Goal: Information Seeking & Learning: Learn about a topic

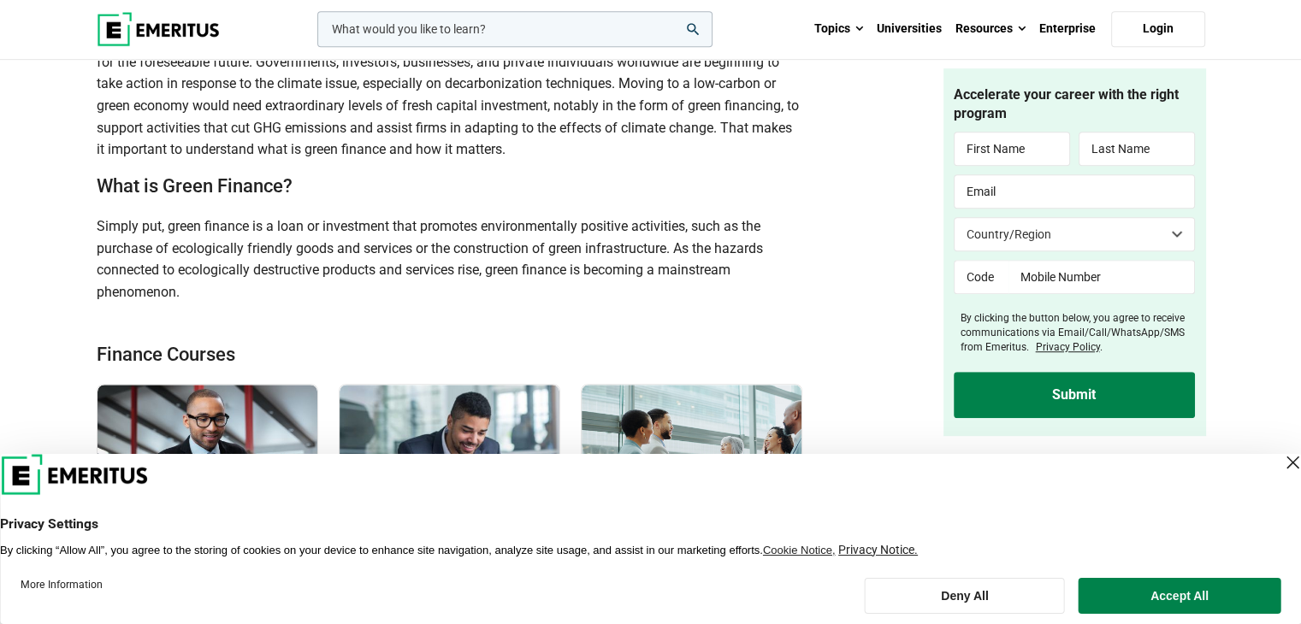
scroll to position [941, 0]
drag, startPoint x: 167, startPoint y: 225, endPoint x: 222, endPoint y: 288, distance: 84.3
click at [222, 288] on p "Simply put, green finance is a loan or investment that promotes environmentally…" at bounding box center [450, 258] width 707 height 87
copy span "green finance is a loan or investment that promotes environmentally positive ac…"
click at [235, 283] on p "Simply put, green finance is a loan or investment that promotes environmentally…" at bounding box center [450, 258] width 707 height 87
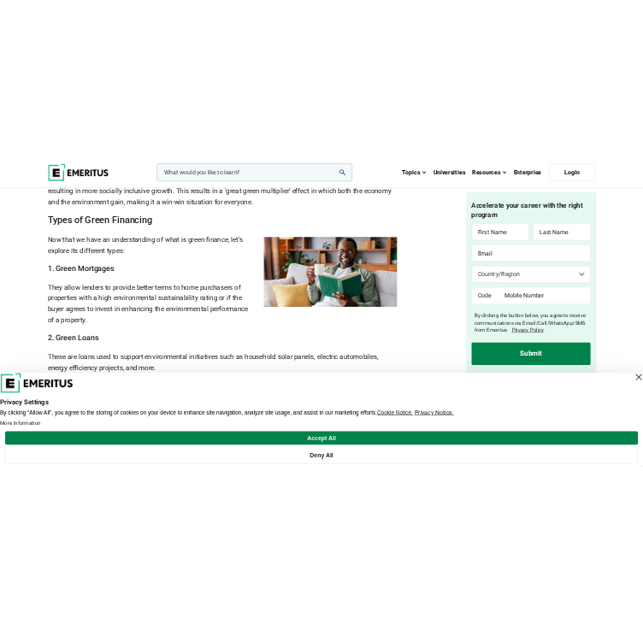
scroll to position [1839, 0]
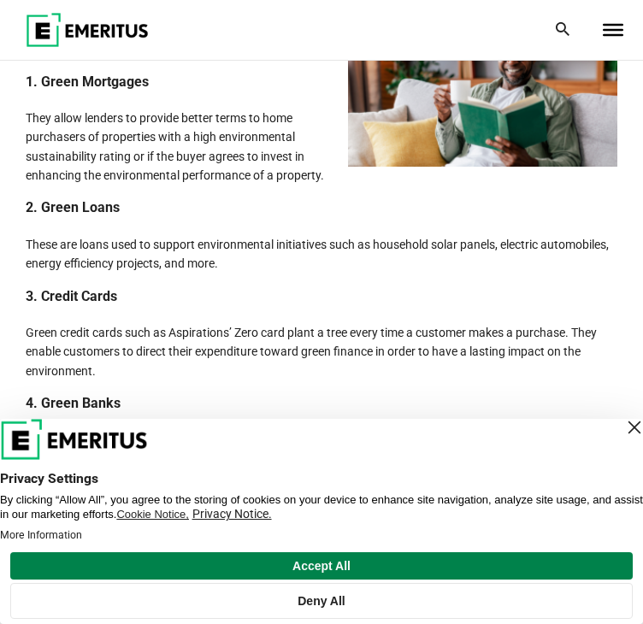
click at [623, 429] on div "Close Layer" at bounding box center [635, 428] width 24 height 24
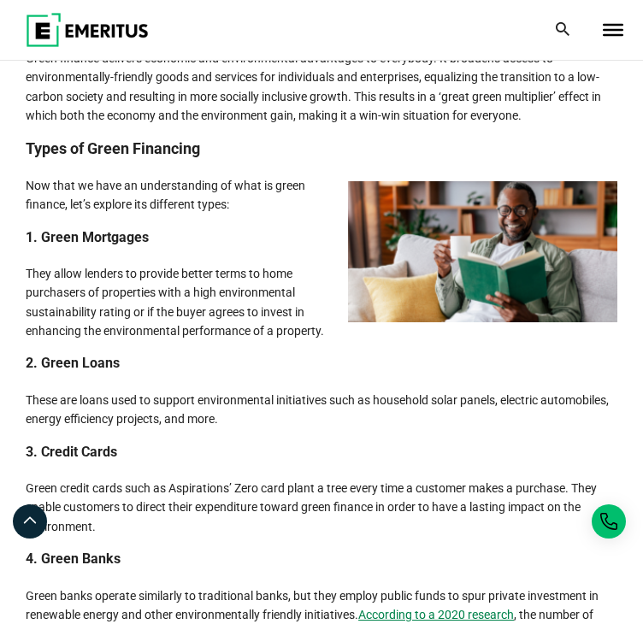
scroll to position [1668, 0]
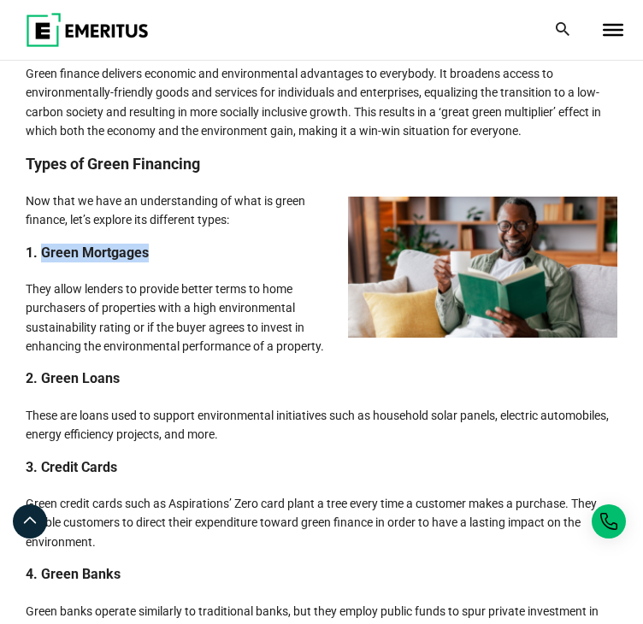
drag, startPoint x: 41, startPoint y: 250, endPoint x: 146, endPoint y: 250, distance: 105.2
click at [146, 250] on h3 "1. Green Mortgages" at bounding box center [322, 253] width 592 height 19
copy h3 "Green Mortgages"
drag, startPoint x: 43, startPoint y: 381, endPoint x: 130, endPoint y: 382, distance: 87.3
click at [130, 382] on h3 "2. Green Loans" at bounding box center [322, 379] width 592 height 19
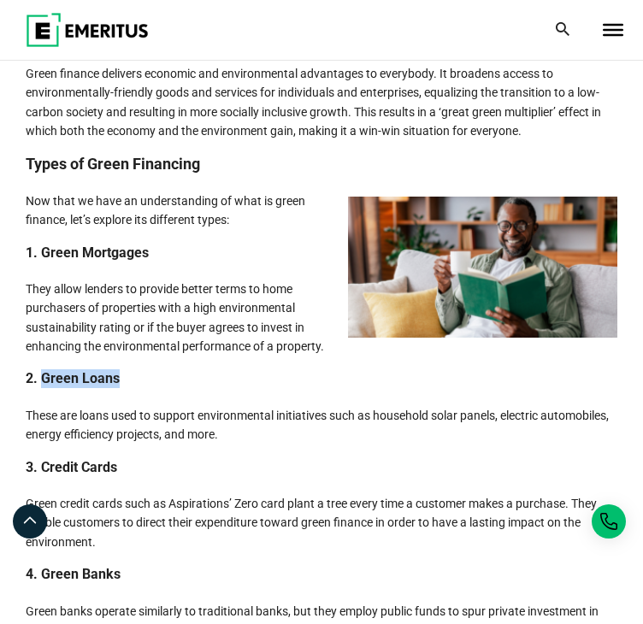
copy h3 "Green Loans"
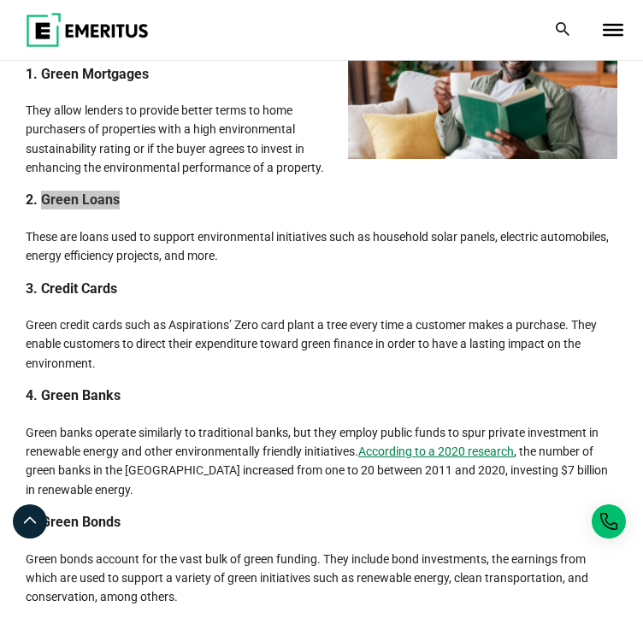
scroll to position [1839, 0]
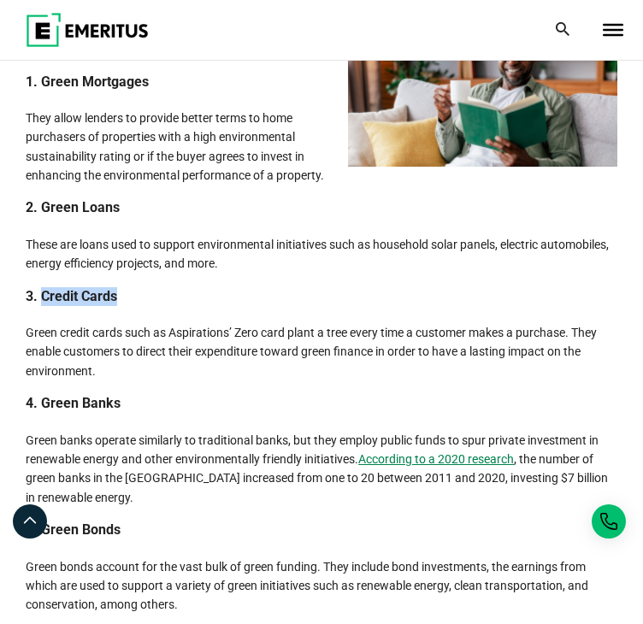
drag, startPoint x: 42, startPoint y: 288, endPoint x: 119, endPoint y: 303, distance: 78.3
click at [119, 303] on h3 "3. Credit Cards" at bounding box center [322, 296] width 592 height 19
copy h3 "Credit Cards"
click at [48, 405] on h3 "4. Green Banks" at bounding box center [322, 403] width 592 height 19
drag, startPoint x: 42, startPoint y: 399, endPoint x: 163, endPoint y: 401, distance: 121.5
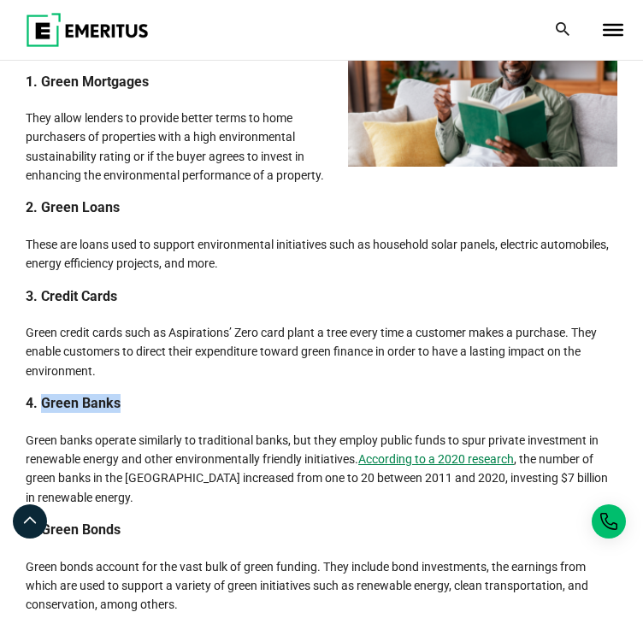
click at [163, 401] on h3 "4. Green Banks" at bounding box center [322, 403] width 592 height 19
copy h3 "Green Banks"
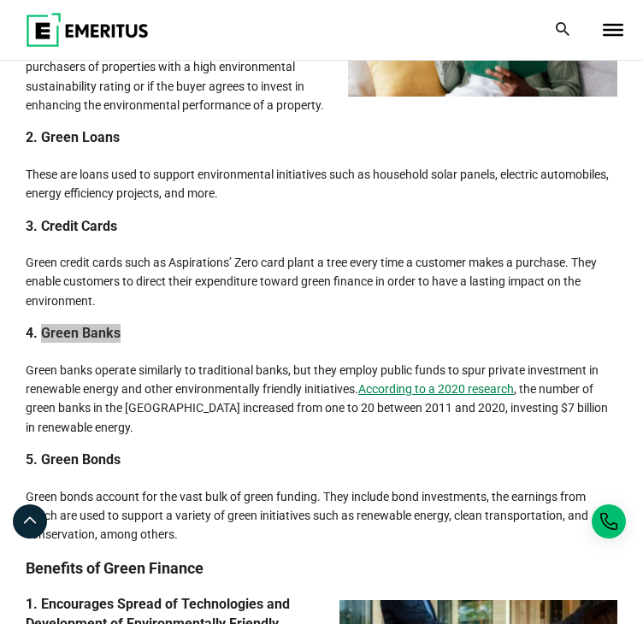
scroll to position [2010, 0]
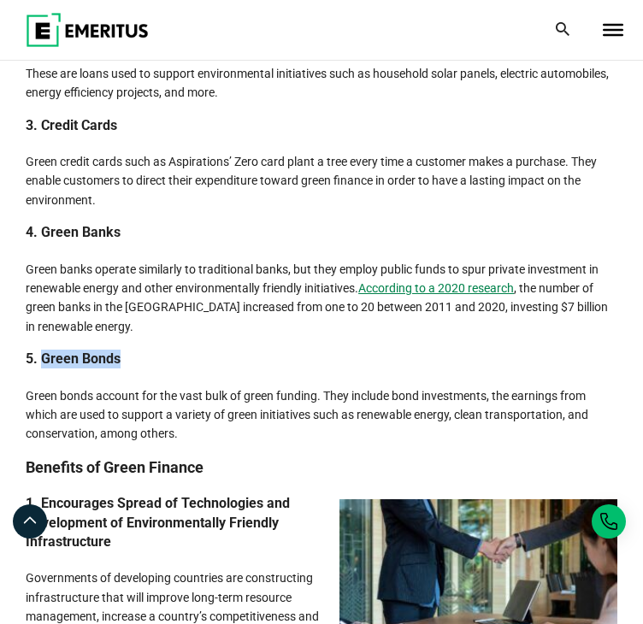
drag, startPoint x: 41, startPoint y: 352, endPoint x: 127, endPoint y: 361, distance: 86.9
click at [127, 362] on h3 "5. Green Bonds" at bounding box center [322, 359] width 592 height 19
copy h3 "Green Bonds"
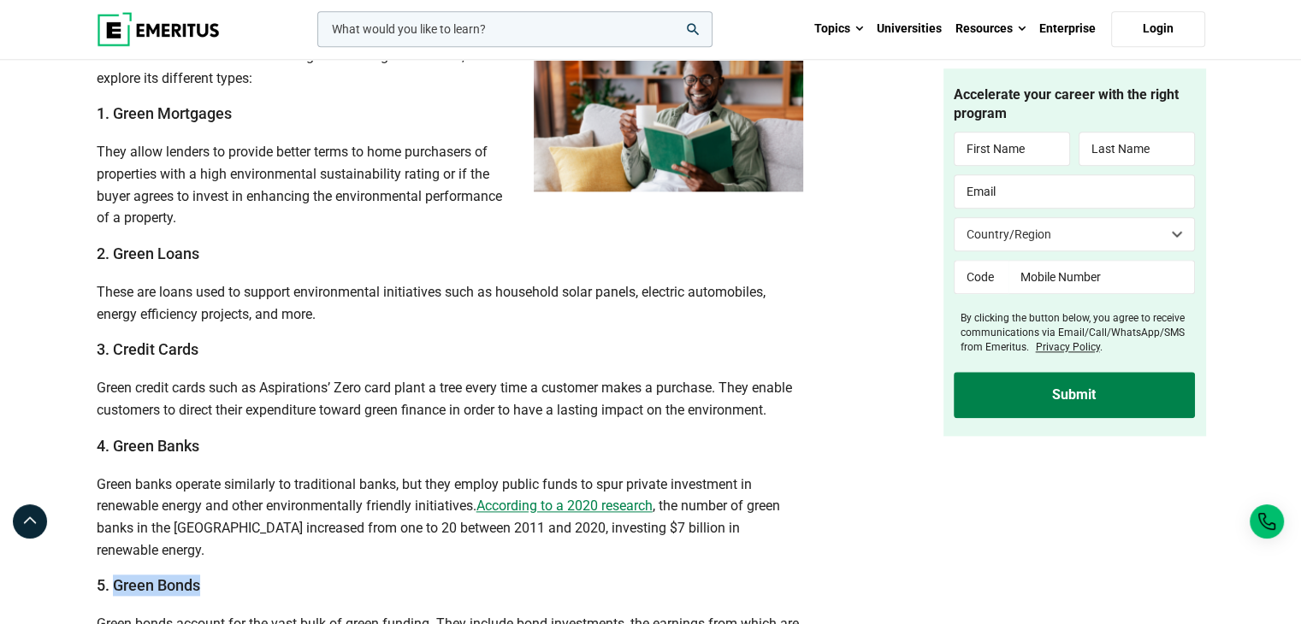
scroll to position [2011, 0]
